Goal: Transaction & Acquisition: Purchase product/service

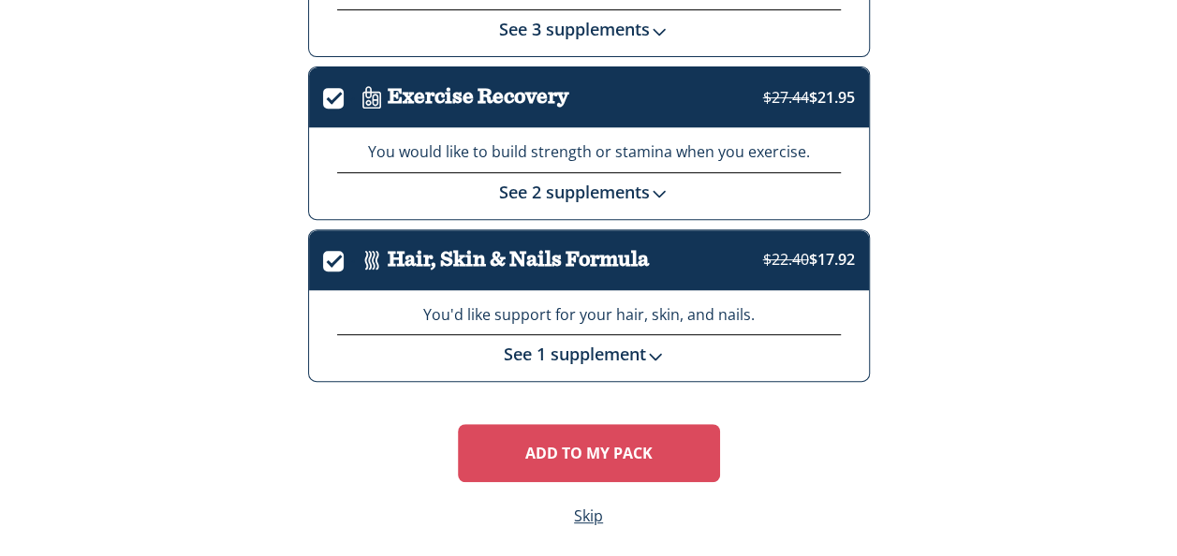
scroll to position [374, 0]
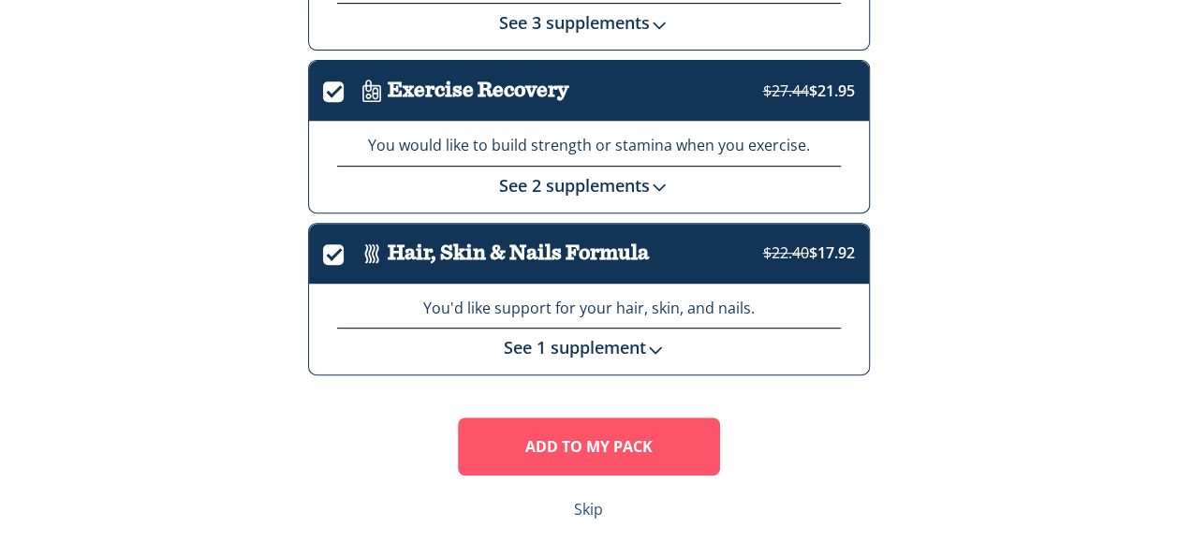
click at [594, 501] on link "Skip" at bounding box center [588, 510] width 29 height 22
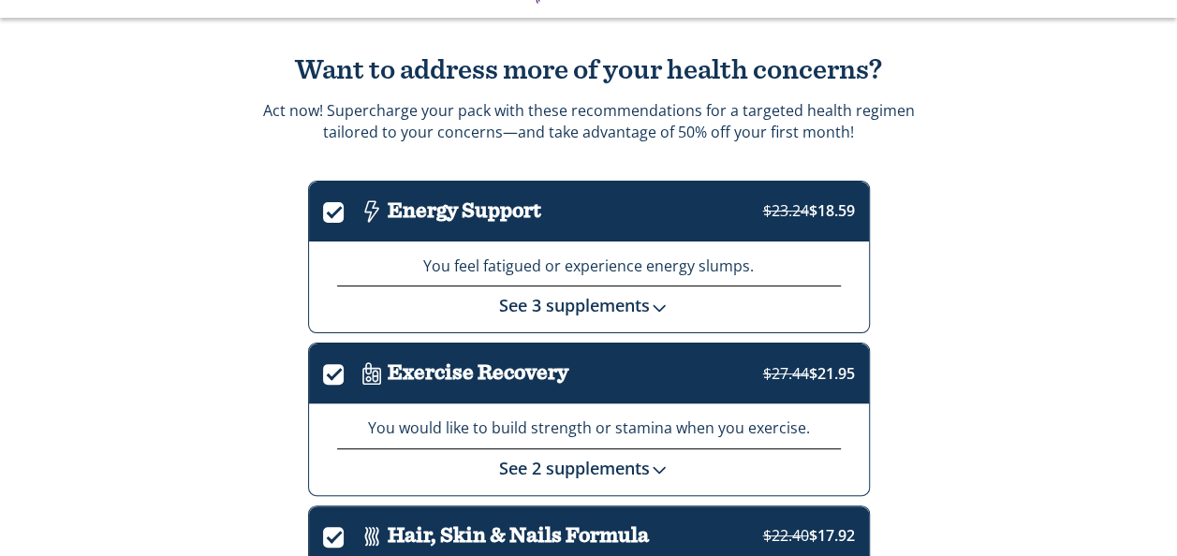
scroll to position [94, 0]
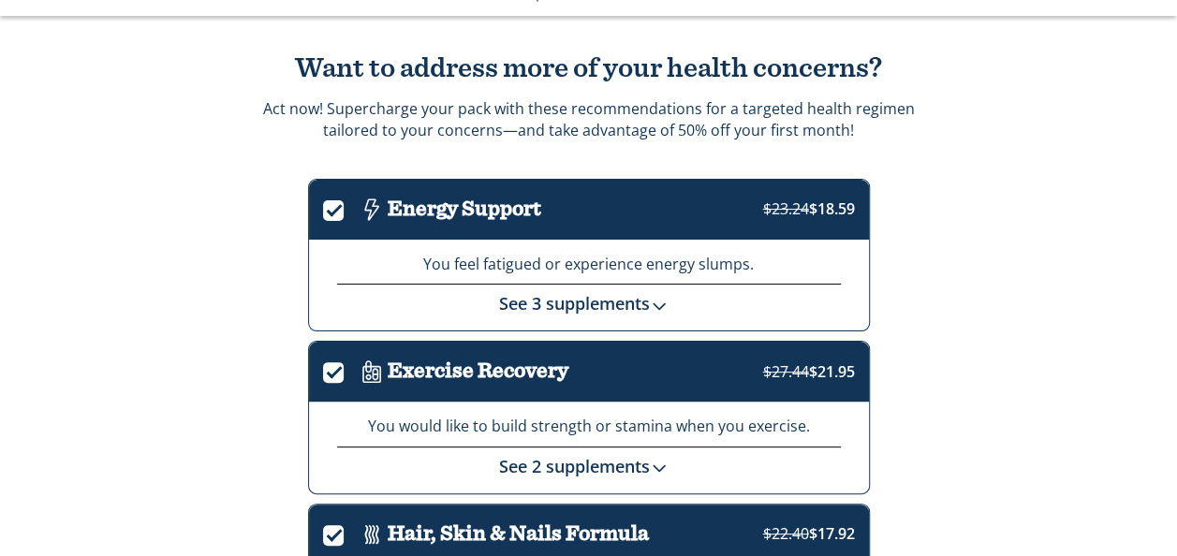
scroll to position [373, 0]
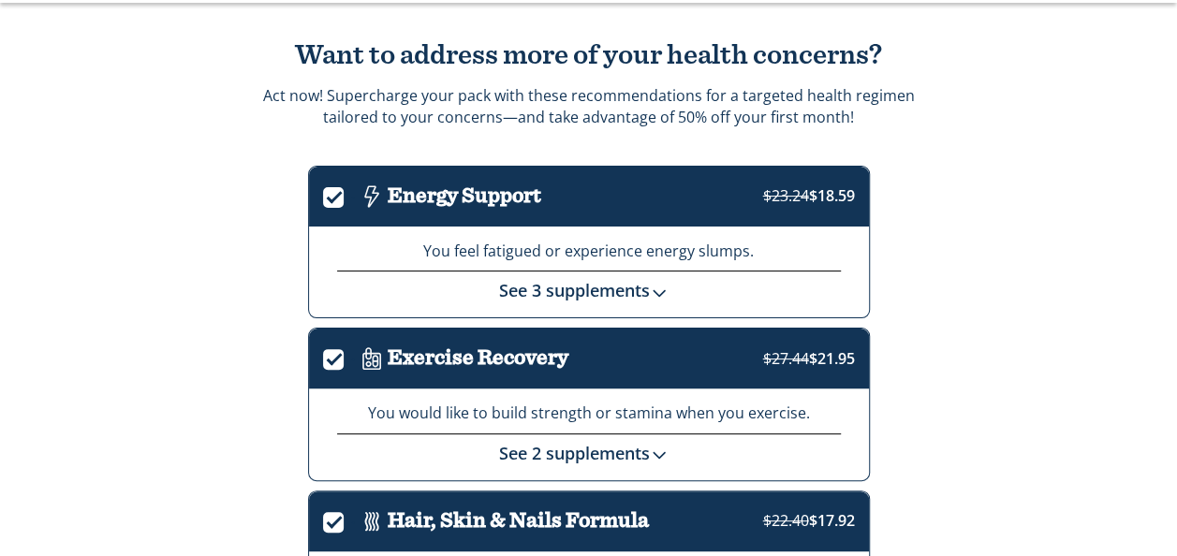
scroll to position [373, 0]
